Goal: Information Seeking & Learning: Learn about a topic

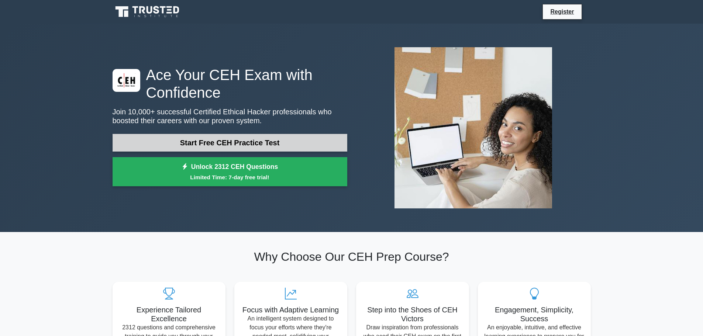
click at [227, 140] on link "Start Free CEH Practice Test" at bounding box center [230, 143] width 235 height 18
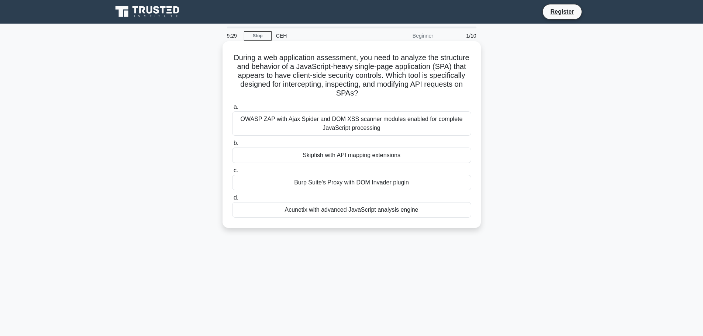
click at [379, 120] on div "OWASP ZAP with Ajax Spider and DOM XSS scanner modules enabled for complete Jav…" at bounding box center [351, 123] width 239 height 24
click at [232, 110] on input "a. OWASP ZAP with Ajax Spider and DOM XSS scanner modules enabled for complete …" at bounding box center [232, 107] width 0 height 5
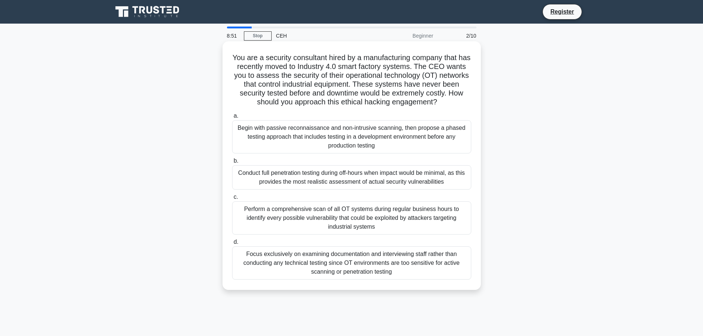
click at [290, 134] on div "Begin with passive reconnaissance and non-intrusive scanning, then propose a ph…" at bounding box center [351, 136] width 239 height 33
click at [232, 118] on input "a. Begin with passive reconnaissance and non-intrusive scanning, then propose a…" at bounding box center [232, 116] width 0 height 5
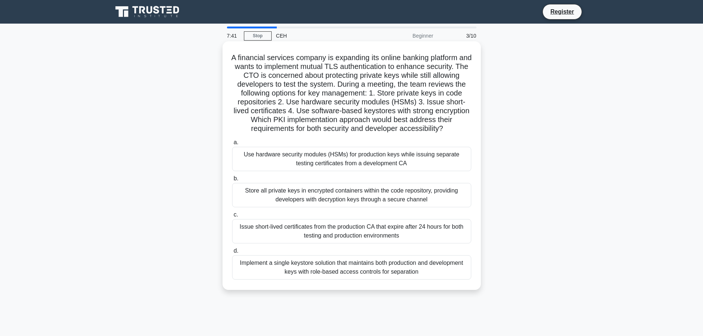
click at [260, 198] on div "Store all private keys in encrypted containers within the code repository, prov…" at bounding box center [351, 195] width 239 height 24
click at [232, 181] on input "b. Store all private keys in encrypted containers within the code repository, p…" at bounding box center [232, 178] width 0 height 5
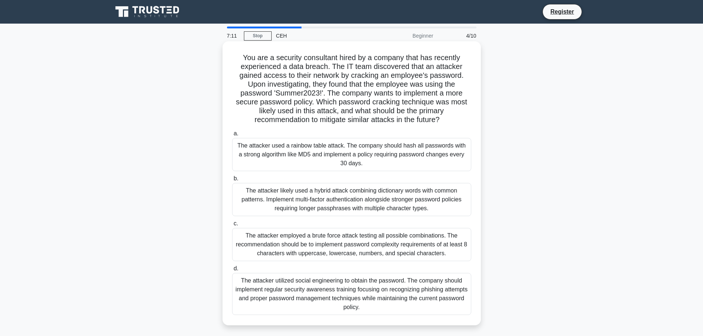
click at [328, 242] on div "The attacker employed a brute force attack testing all possible combinations. T…" at bounding box center [351, 244] width 239 height 33
click at [232, 226] on input "c. The attacker employed a brute force attack testing all possible combinations…" at bounding box center [232, 223] width 0 height 5
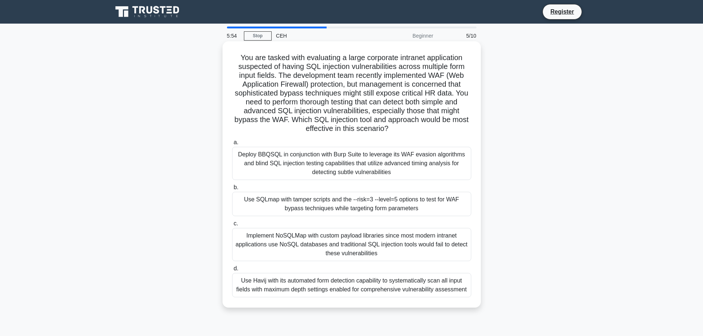
click at [268, 162] on div "Deploy BBQSQL in conjunction with Burp Suite to leverage its WAF evasion algori…" at bounding box center [351, 163] width 239 height 33
click at [232, 145] on input "a. Deploy BBQSQL in conjunction with Burp Suite to leverage its WAF evasion alg…" at bounding box center [232, 142] width 0 height 5
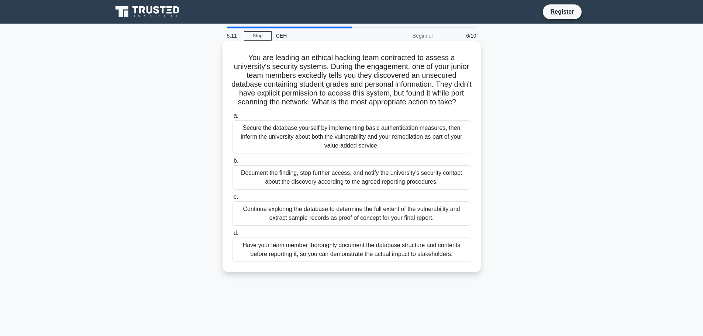
click at [249, 189] on div "Document the finding, stop further access, and notify the university's security…" at bounding box center [351, 177] width 239 height 24
click at [232, 163] on input "b. Document the finding, stop further access, and notify the university's secur…" at bounding box center [232, 161] width 0 height 5
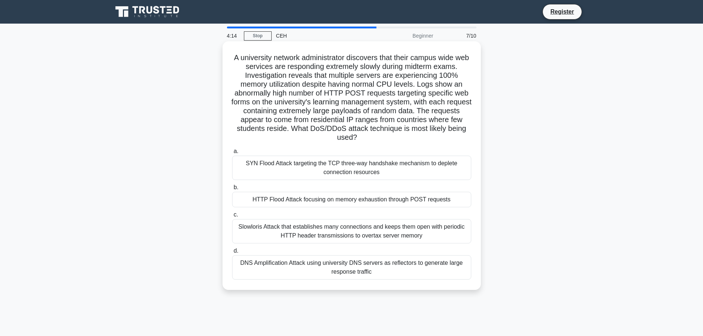
click at [337, 234] on div "Slowloris Attack that establishes many connections and keeps them open with per…" at bounding box center [351, 231] width 239 height 24
click at [232, 217] on input "c. Slowloris Attack that establishes many connections and keeps them open with …" at bounding box center [232, 215] width 0 height 5
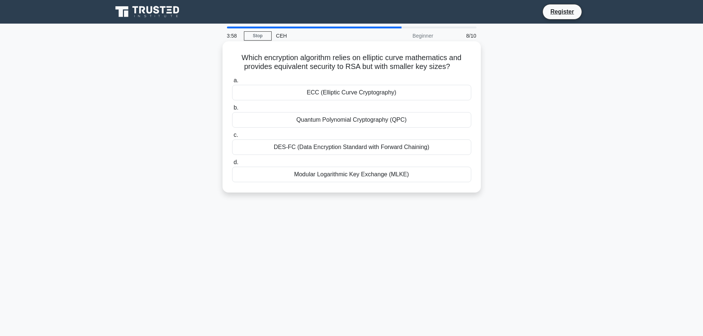
click at [372, 94] on div "ECC (Elliptic Curve Cryptography)" at bounding box center [351, 92] width 239 height 15
click at [232, 83] on input "a. ECC (Elliptic Curve Cryptography)" at bounding box center [232, 80] width 0 height 5
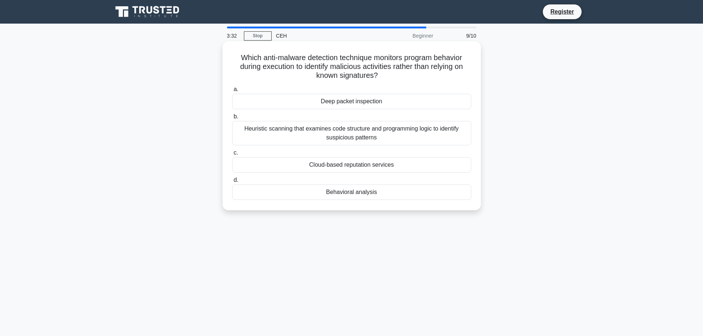
click at [273, 138] on div "Heuristic scanning that examines code structure and programming logic to identi…" at bounding box center [351, 133] width 239 height 24
click at [232, 119] on input "b. Heuristic scanning that examines code structure and programming logic to ide…" at bounding box center [232, 116] width 0 height 5
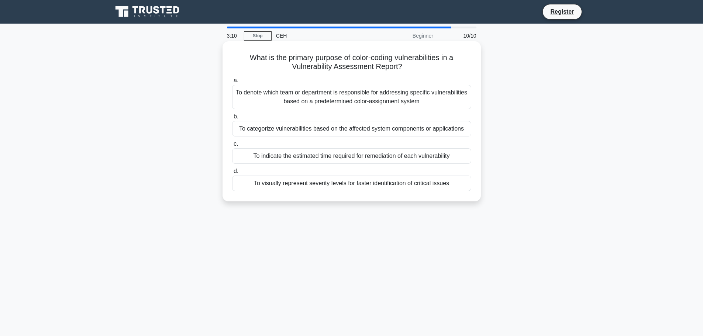
click at [396, 183] on div "To visually represent severity levels for faster identification of critical iss…" at bounding box center [351, 183] width 239 height 15
click at [232, 174] on input "d. To visually represent severity levels for faster identification of critical …" at bounding box center [232, 171] width 0 height 5
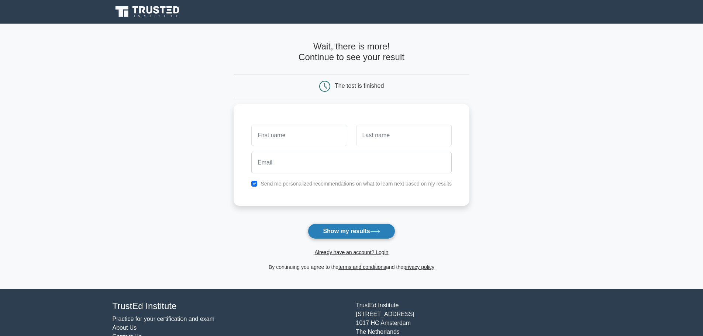
click at [376, 228] on button "Show my results" at bounding box center [351, 231] width 87 height 15
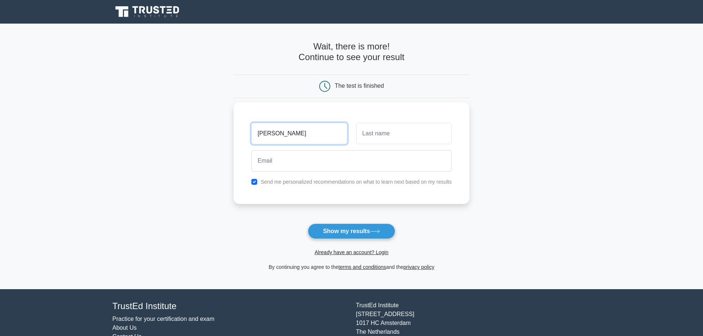
type input "sarath"
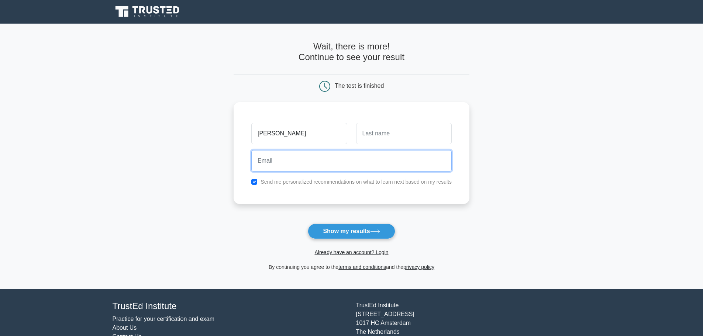
click at [330, 168] on input "email" at bounding box center [351, 160] width 200 height 21
type input "nsarath2k2@gmail.com"
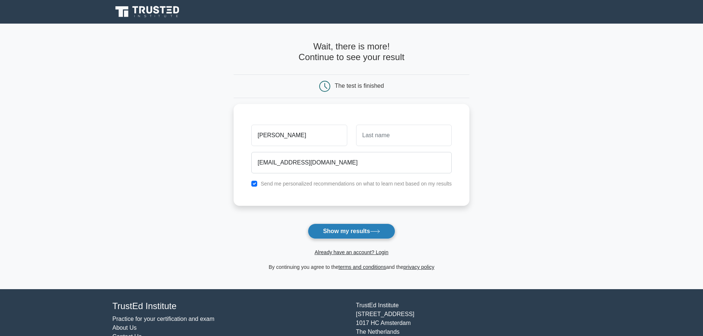
click at [341, 228] on button "Show my results" at bounding box center [351, 231] width 87 height 15
type input "n"
click at [365, 228] on button "Show my results" at bounding box center [351, 231] width 87 height 15
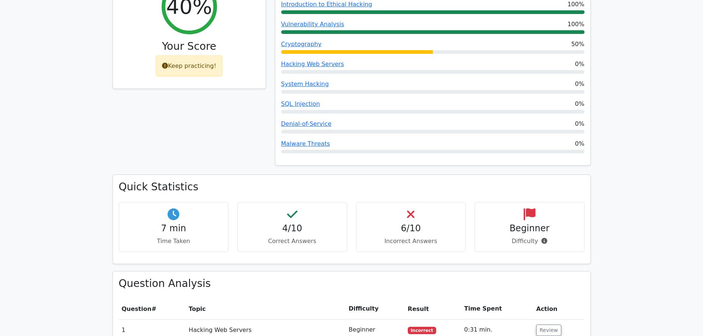
scroll to position [369, 0]
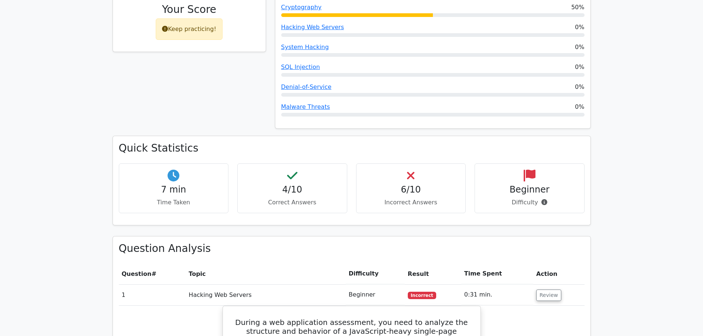
click at [402, 185] on h4 "6/10" at bounding box center [410, 190] width 97 height 11
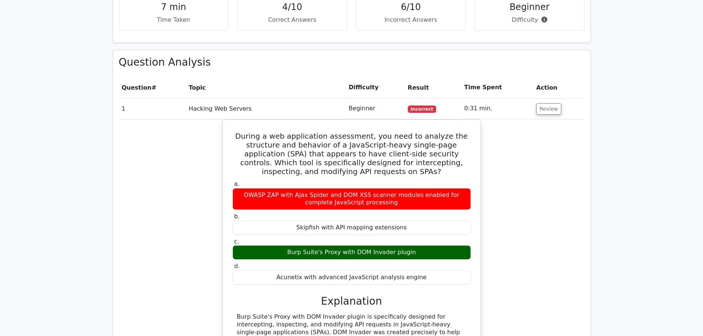
scroll to position [517, 0]
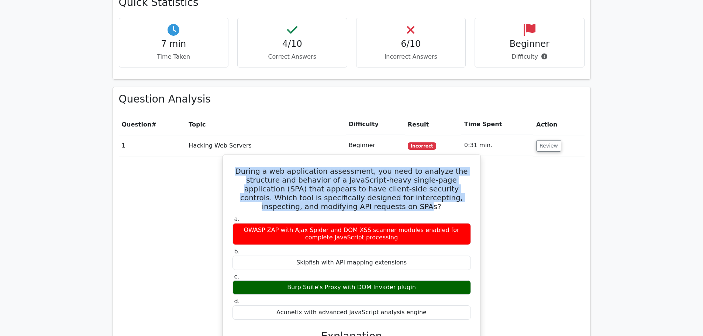
drag, startPoint x: 248, startPoint y: 144, endPoint x: 374, endPoint y: 181, distance: 130.9
click at [374, 181] on h5 "During a web application assessment, you need to analyze the structure and beha…" at bounding box center [352, 189] width 240 height 44
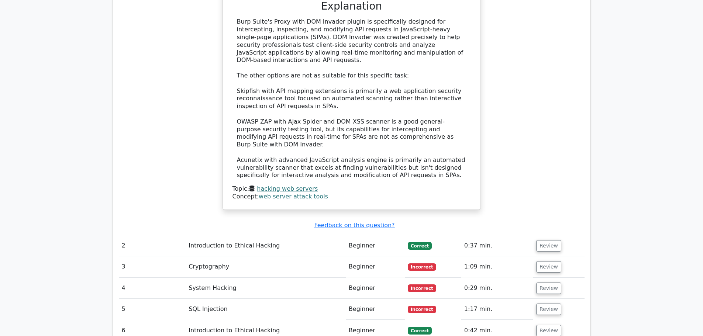
scroll to position [886, 0]
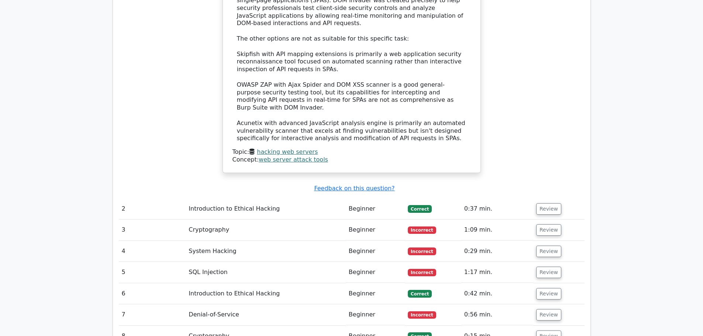
click at [369, 199] on td "Beginner" at bounding box center [375, 209] width 59 height 21
click at [538, 203] on button "Review" at bounding box center [548, 208] width 25 height 11
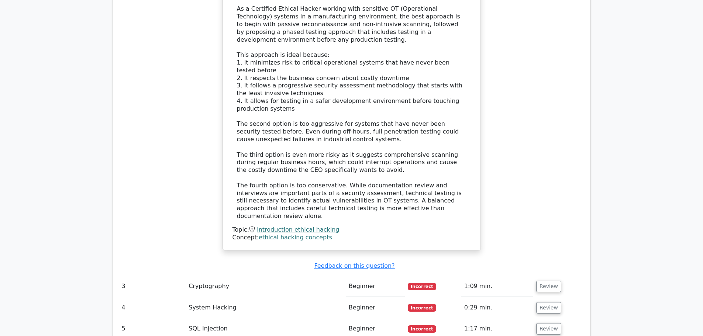
scroll to position [1402, 0]
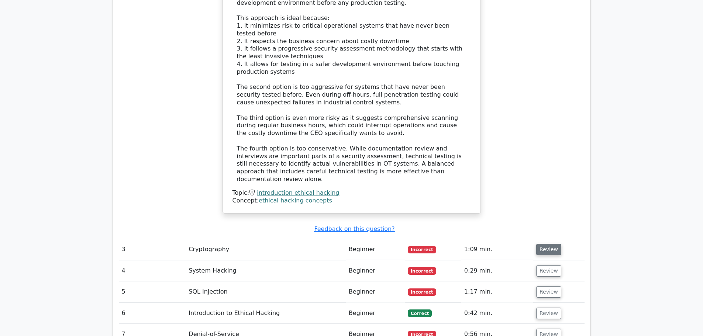
click at [538, 244] on button "Review" at bounding box center [548, 249] width 25 height 11
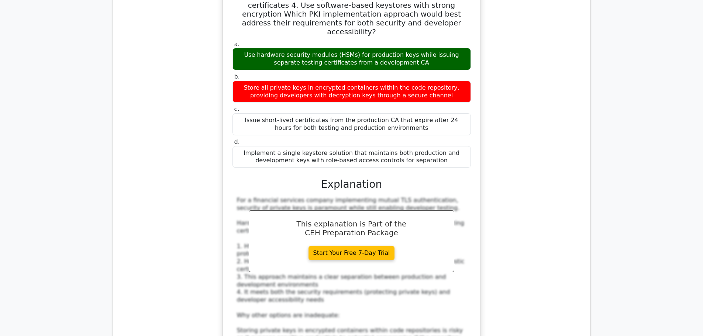
scroll to position [1956, 0]
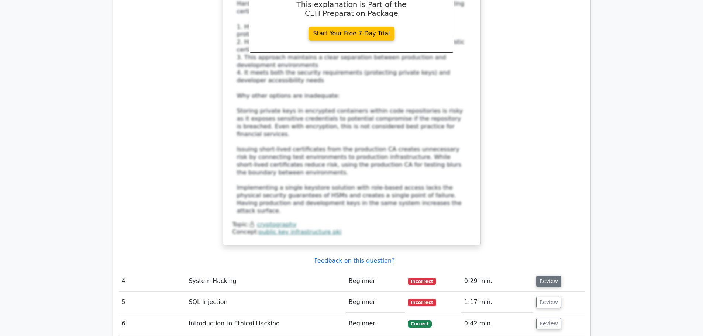
click at [545, 276] on button "Review" at bounding box center [548, 281] width 25 height 11
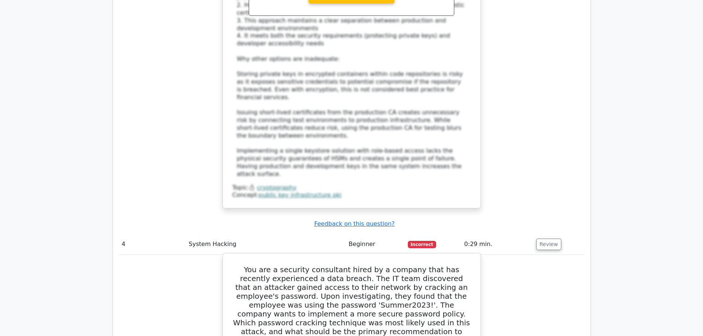
scroll to position [2030, 0]
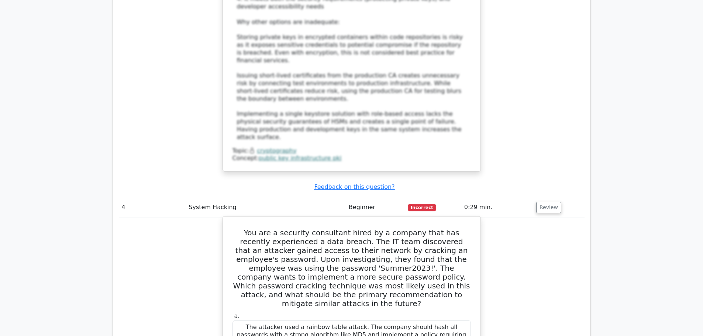
drag, startPoint x: 242, startPoint y: 253, endPoint x: 416, endPoint y: 273, distance: 175.3
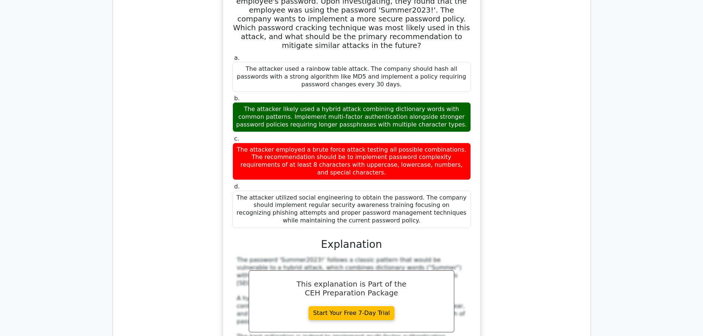
scroll to position [2472, 0]
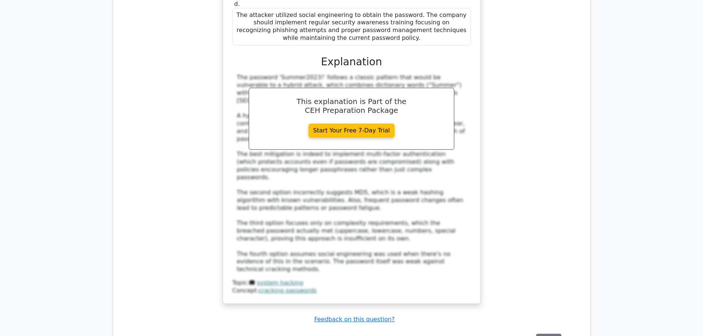
click at [545, 334] on button "Review" at bounding box center [548, 339] width 25 height 11
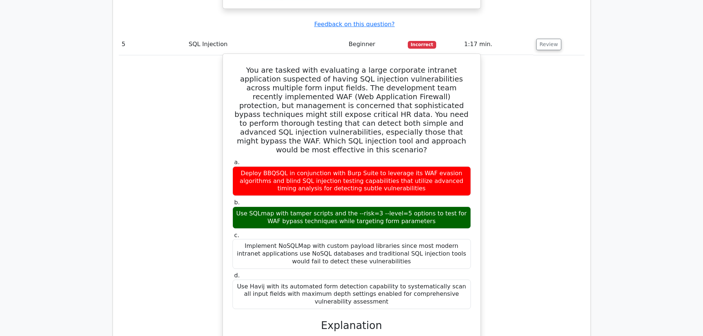
scroll to position [2841, 0]
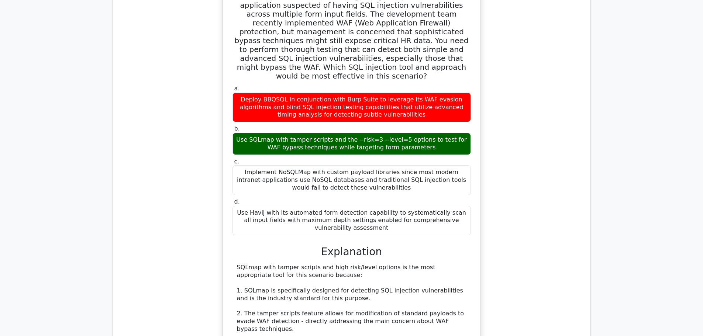
drag, startPoint x: 237, startPoint y: 242, endPoint x: 232, endPoint y: 238, distance: 6.3
drag, startPoint x: 237, startPoint y: 275, endPoint x: 376, endPoint y: 280, distance: 138.8
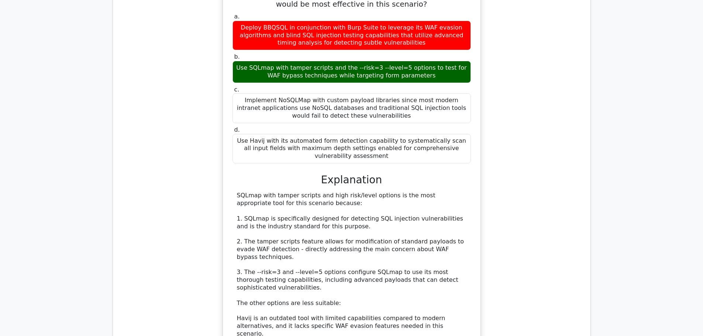
scroll to position [3063, 0]
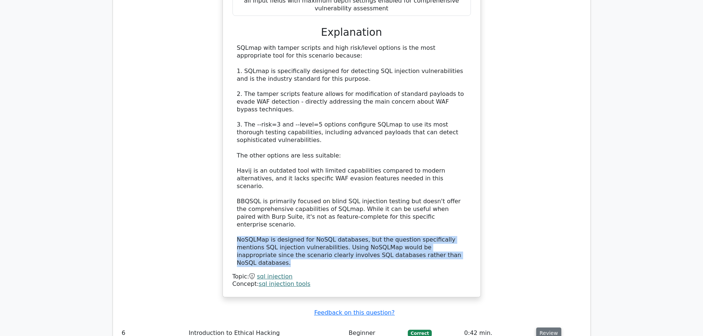
click at [550, 328] on button "Review" at bounding box center [548, 333] width 25 height 11
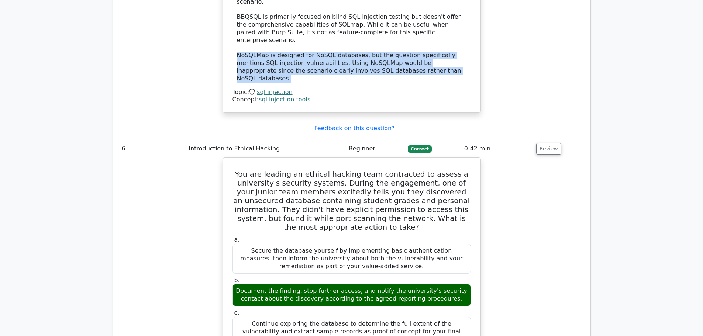
scroll to position [3506, 0]
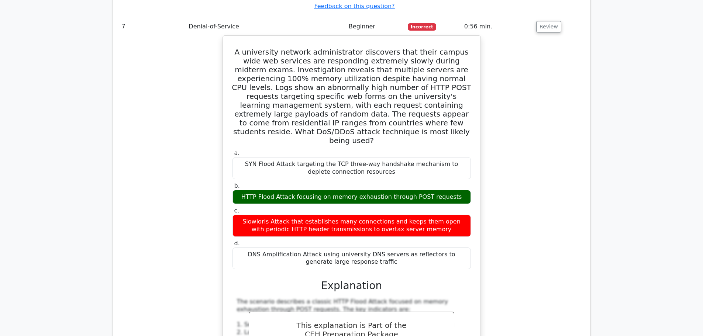
scroll to position [4022, 0]
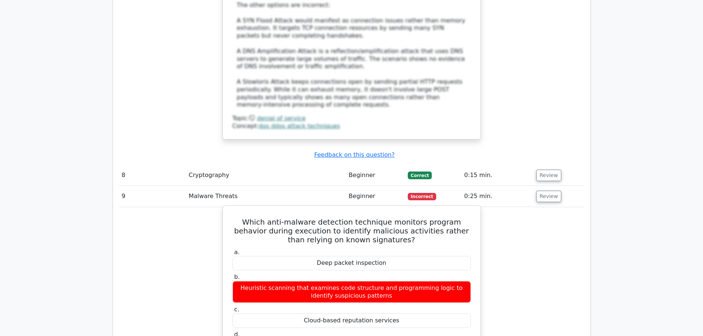
scroll to position [4576, 0]
